Goal: Check status: Check status

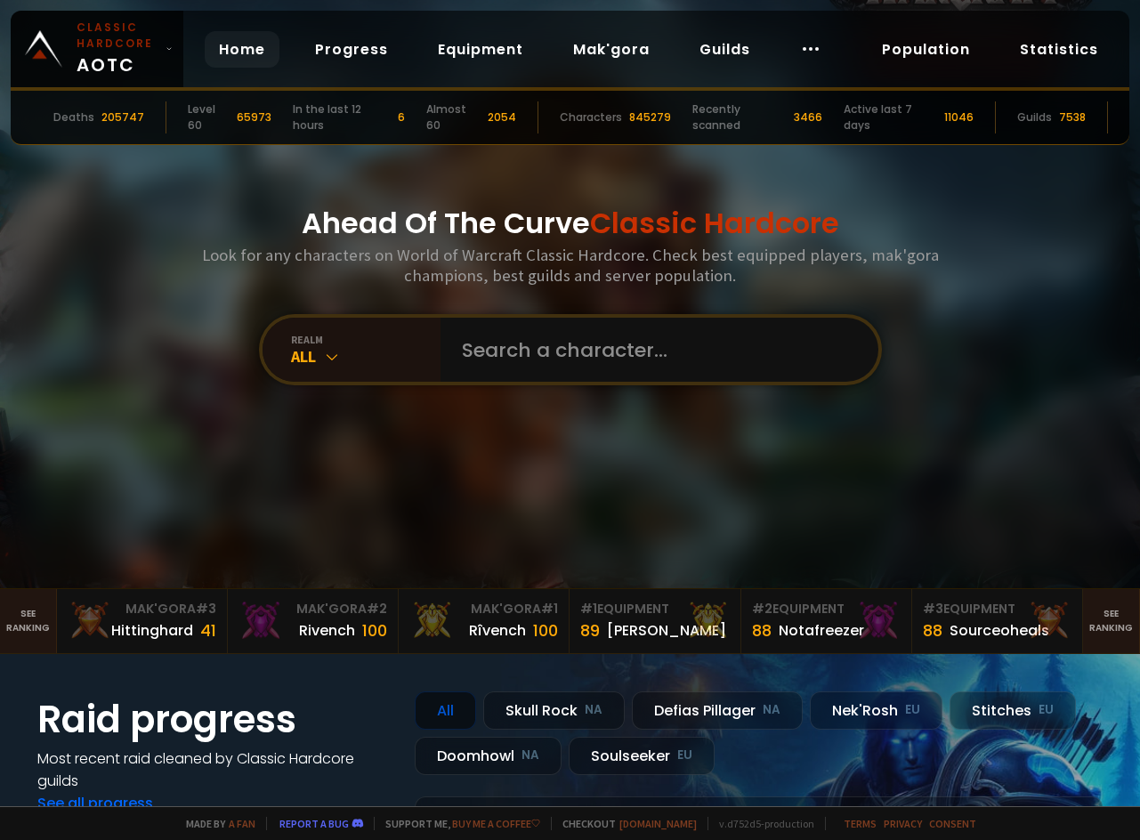
click at [499, 341] on input "text" at bounding box center [654, 350] width 406 height 64
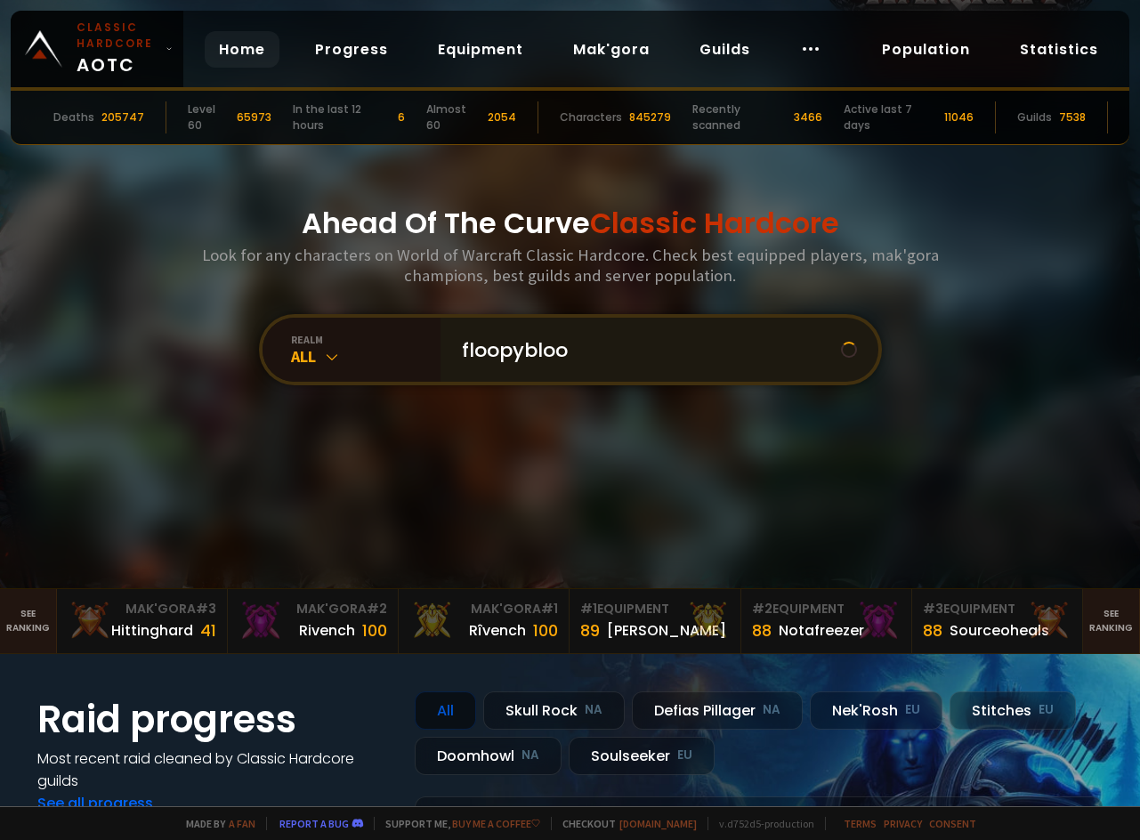
type input "floopybloop"
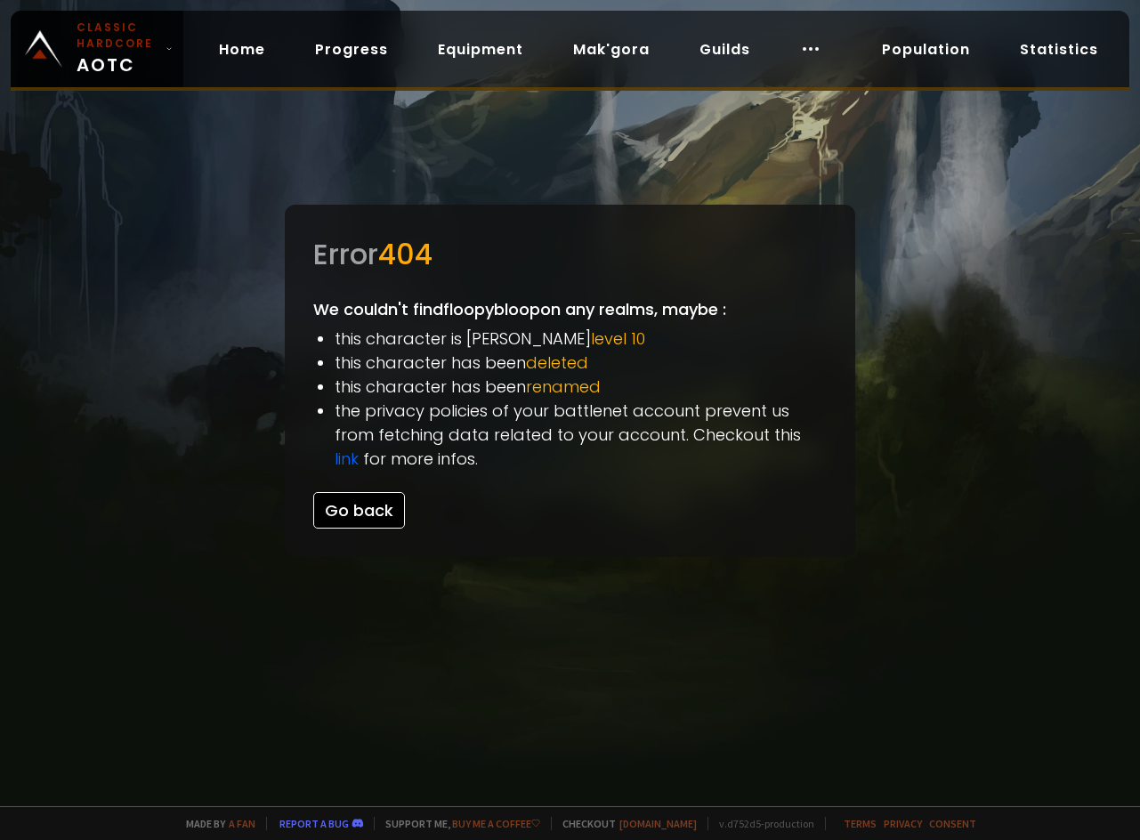
click at [365, 516] on button "Go back" at bounding box center [359, 510] width 92 height 36
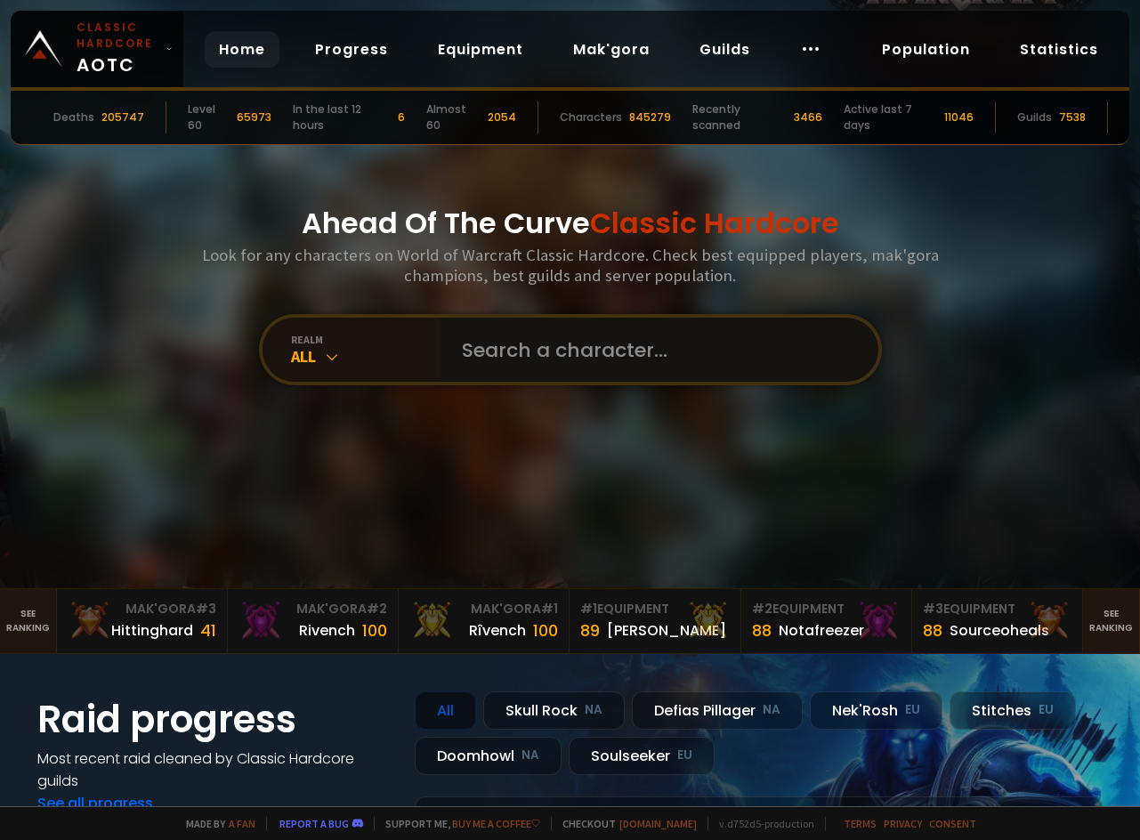
click at [710, 379] on input "text" at bounding box center [654, 350] width 406 height 64
type input "floopybloopy"
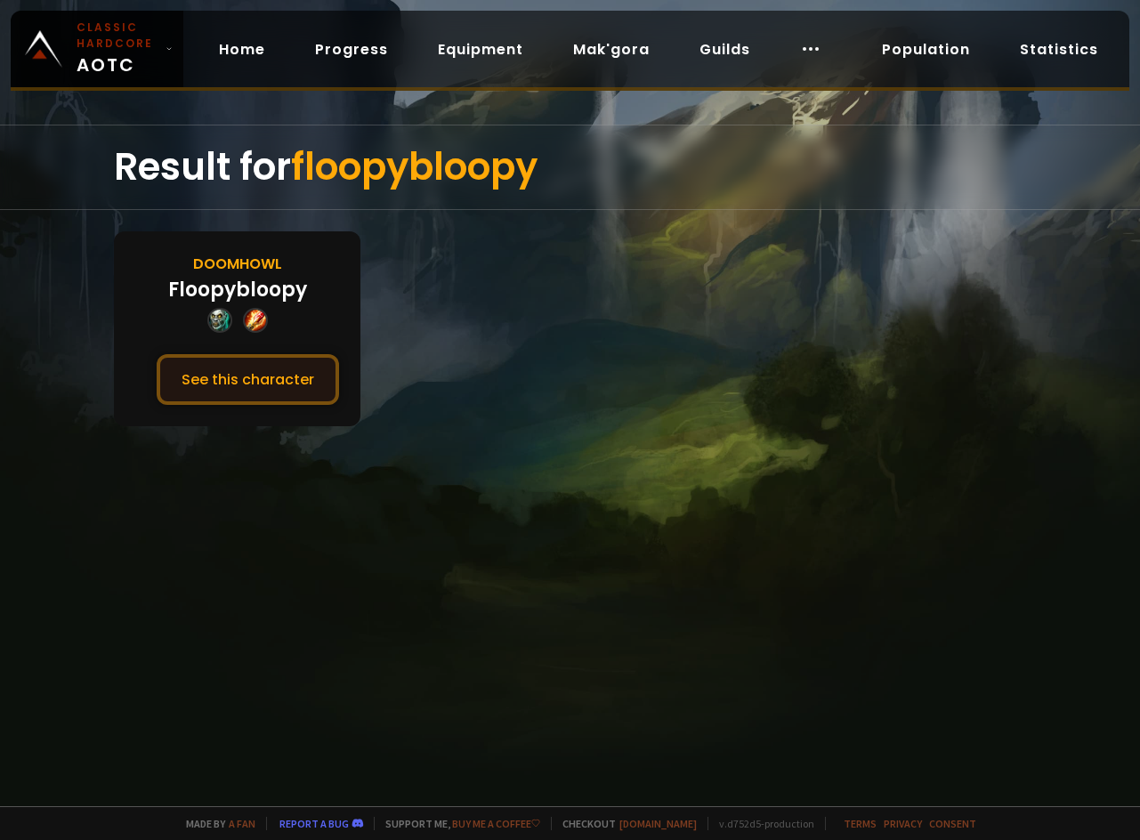
click at [289, 385] on button "See this character" at bounding box center [248, 379] width 182 height 51
